Goal: Transaction & Acquisition: Book appointment/travel/reservation

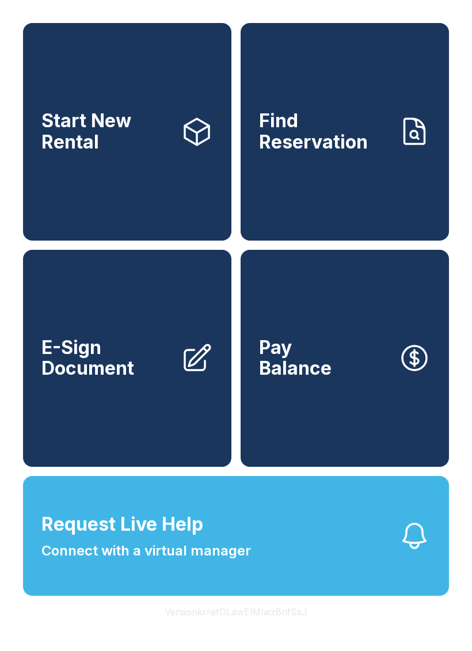
click at [119, 153] on span "Start New Rental" at bounding box center [106, 132] width 130 height 42
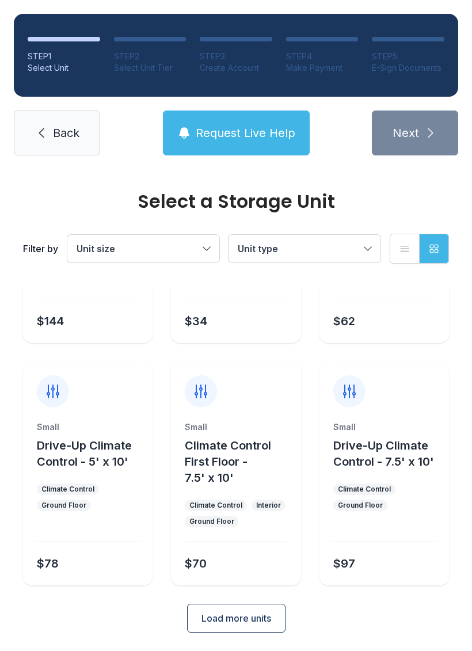
scroll to position [153, 0]
click at [200, 247] on button "Unit size" at bounding box center [143, 249] width 152 height 28
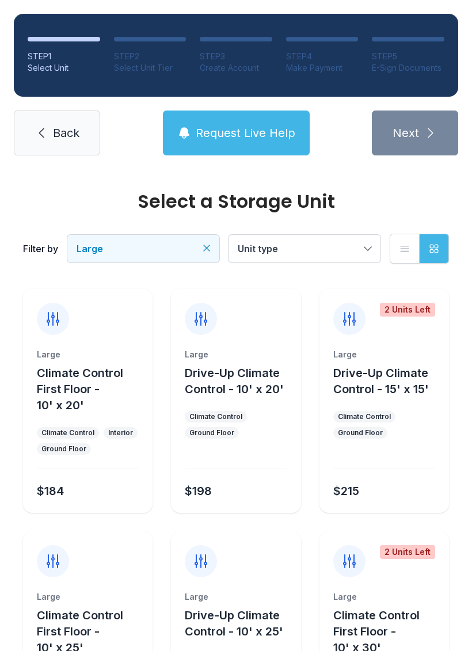
scroll to position [0, 0]
click at [210, 247] on icon "Clear filters" at bounding box center [207, 248] width 12 height 12
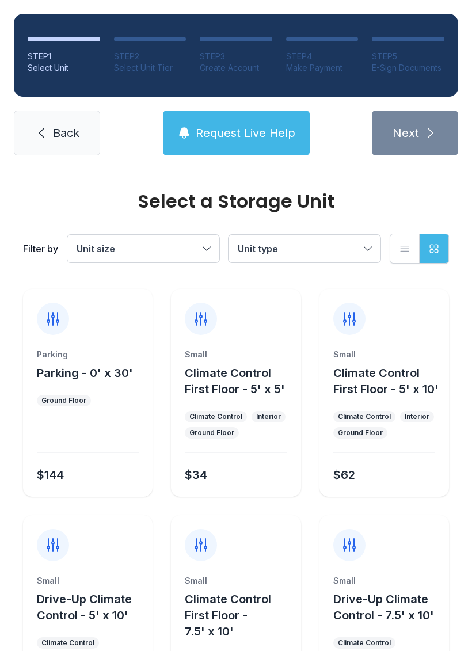
click at [203, 243] on button "Unit size" at bounding box center [143, 249] width 152 height 28
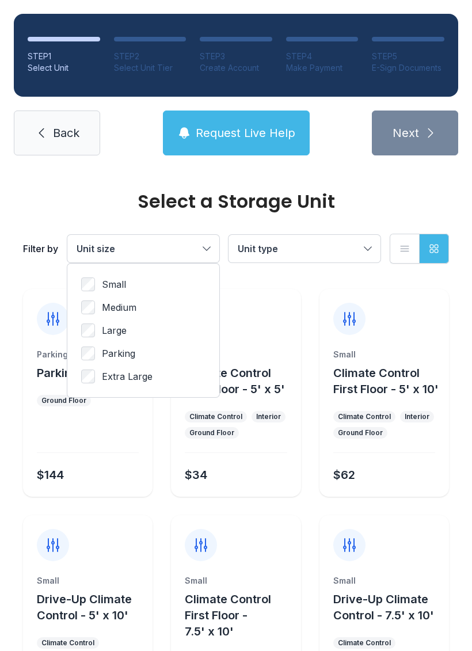
click at [124, 306] on span "Medium" at bounding box center [119, 308] width 35 height 14
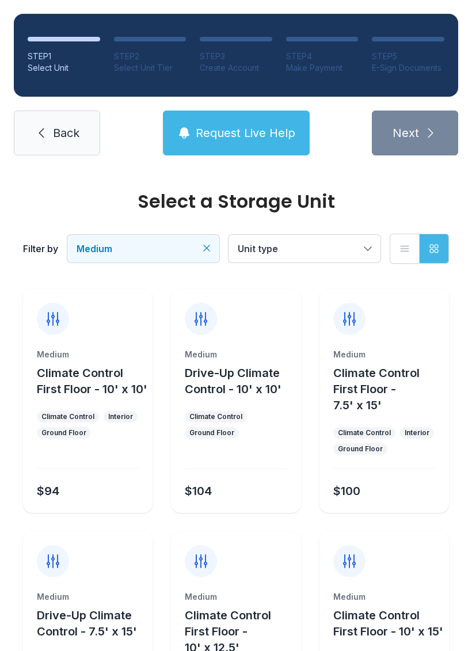
click at [218, 388] on span "Drive-Up Climate Control - 10' x 10'" at bounding box center [233, 381] width 97 height 30
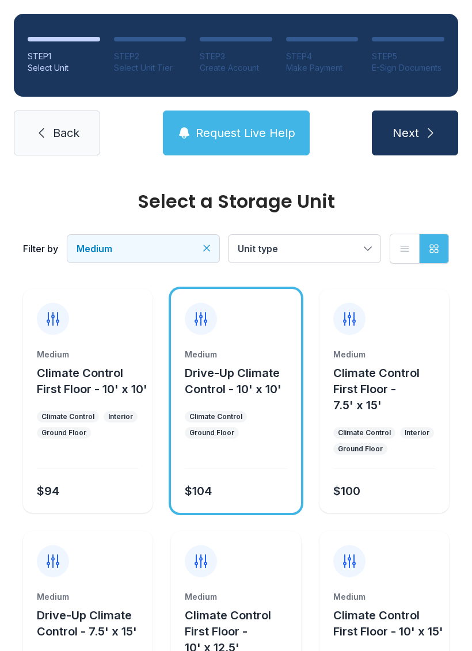
click at [408, 141] on button "Next" at bounding box center [415, 133] width 86 height 45
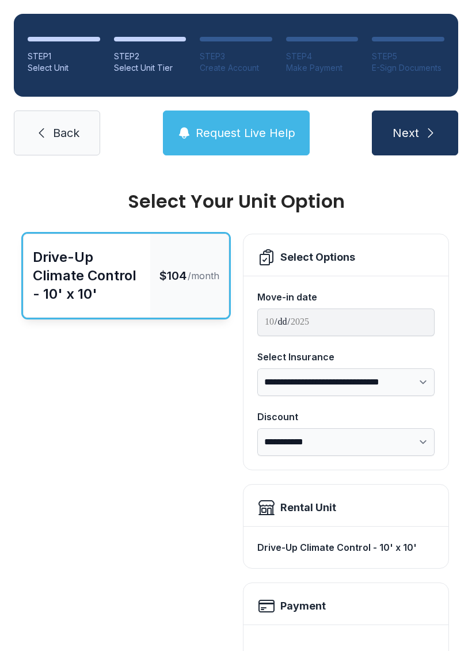
click at [215, 138] on span "Request Live Help" at bounding box center [246, 133] width 100 height 16
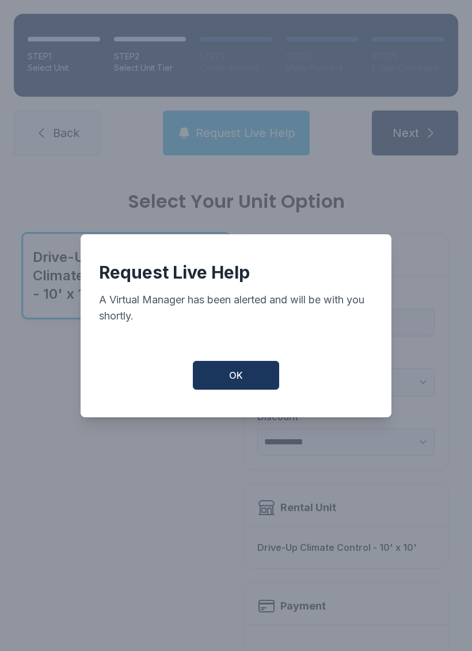
click at [229, 375] on span "OK" at bounding box center [236, 375] width 14 height 14
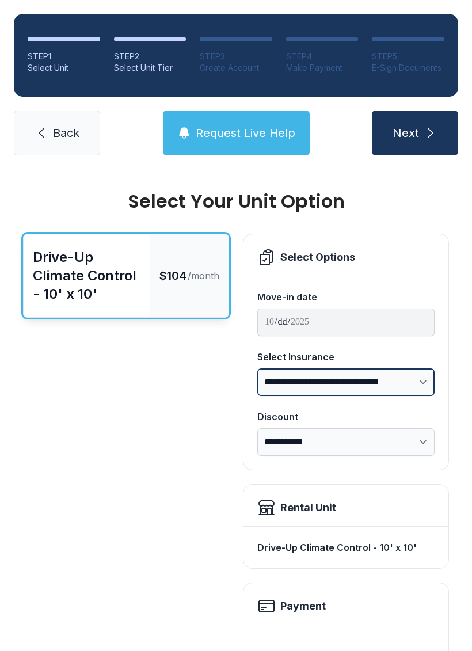
click at [414, 379] on select "**********" at bounding box center [345, 382] width 177 height 28
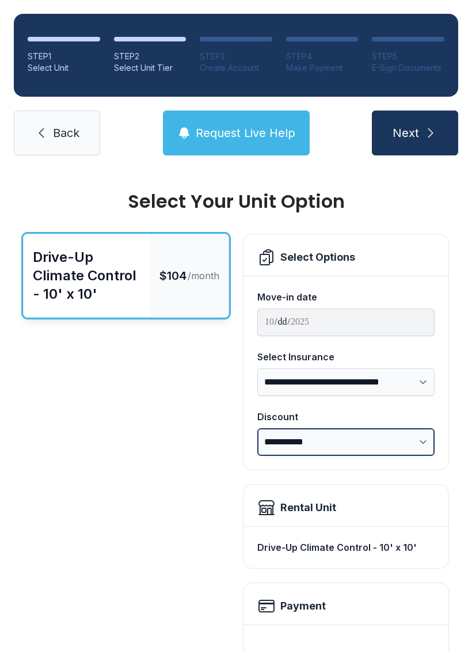
click at [423, 433] on select "**********" at bounding box center [345, 442] width 177 height 28
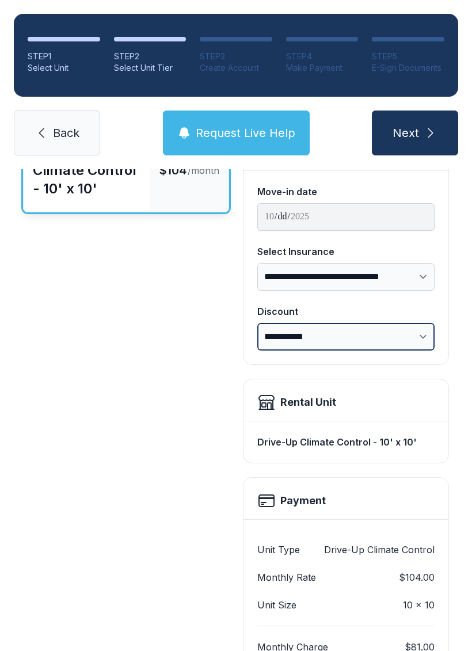
scroll to position [107, 0]
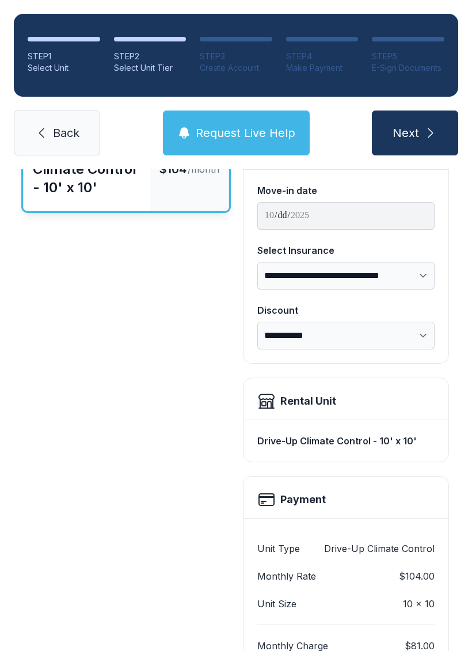
click at [200, 129] on span "Request Live Help" at bounding box center [246, 133] width 100 height 16
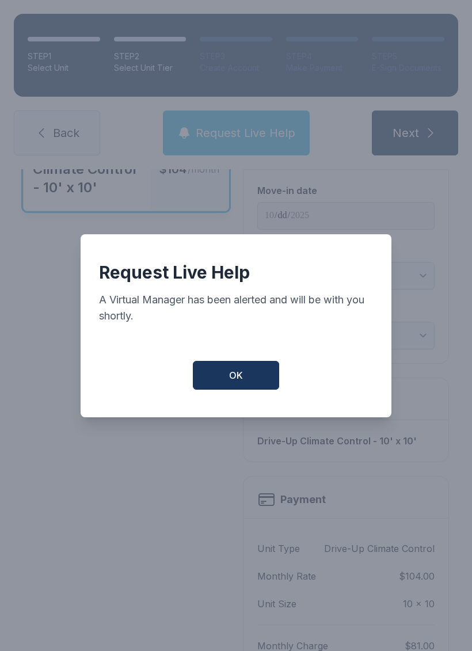
click at [268, 379] on button "OK" at bounding box center [236, 375] width 86 height 29
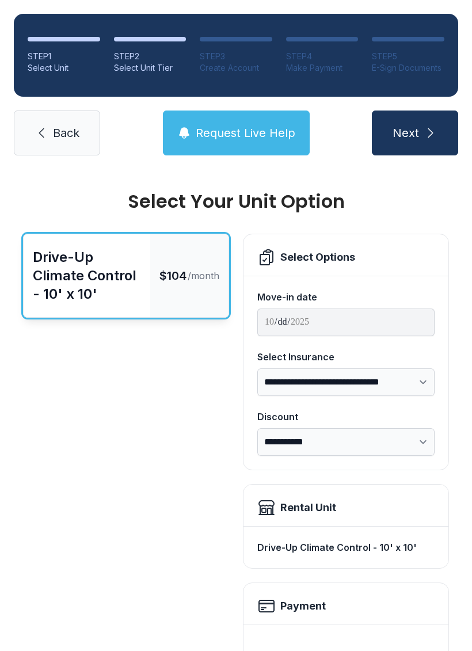
scroll to position [0, 0]
click at [248, 138] on span "Request Live Help" at bounding box center [246, 133] width 100 height 16
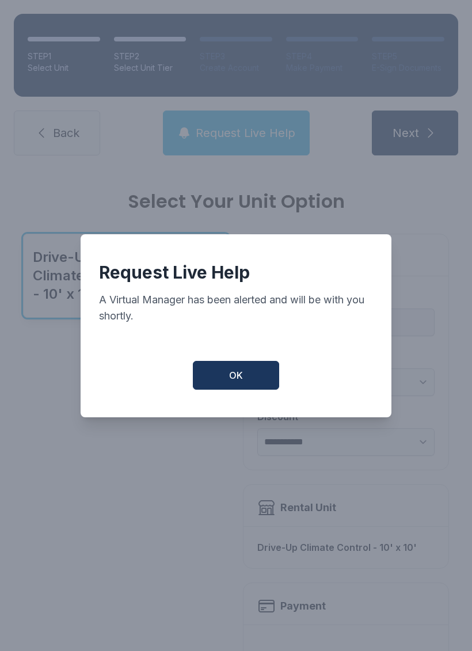
click at [246, 381] on button "OK" at bounding box center [236, 375] width 86 height 29
